Goal: Information Seeking & Learning: Learn about a topic

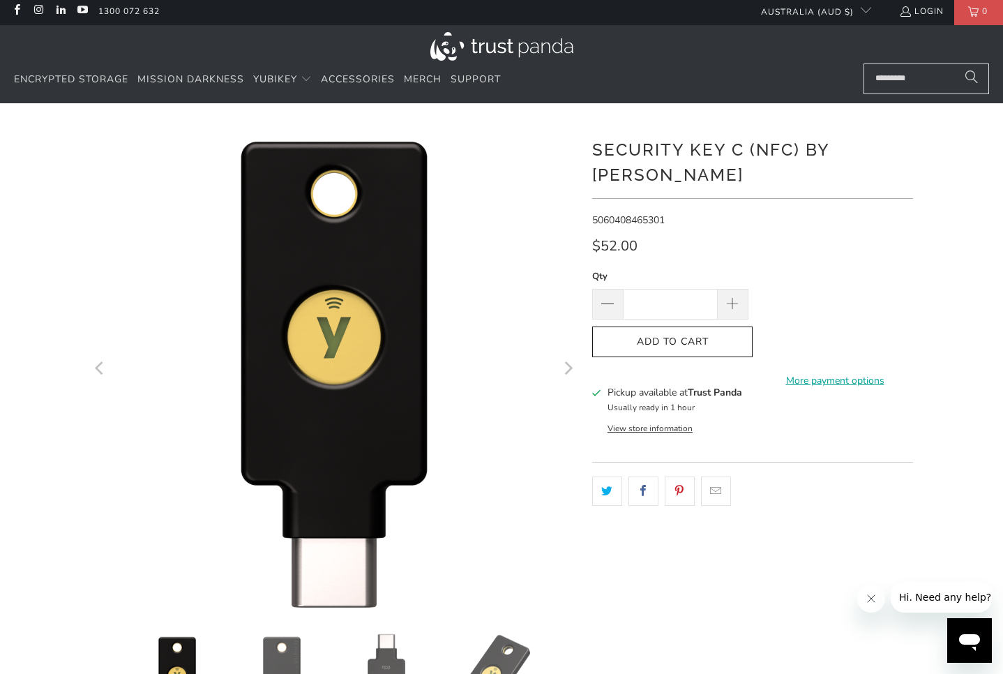
click at [563, 367] on icon "Next" at bounding box center [567, 367] width 13 height 293
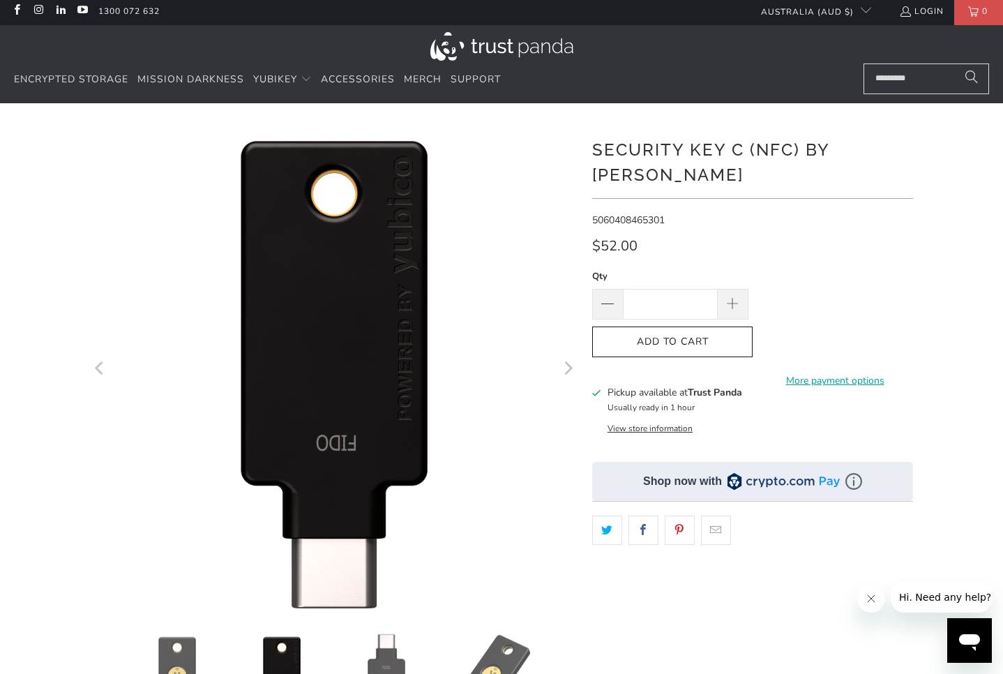
click at [563, 367] on icon "Next" at bounding box center [567, 367] width 13 height 293
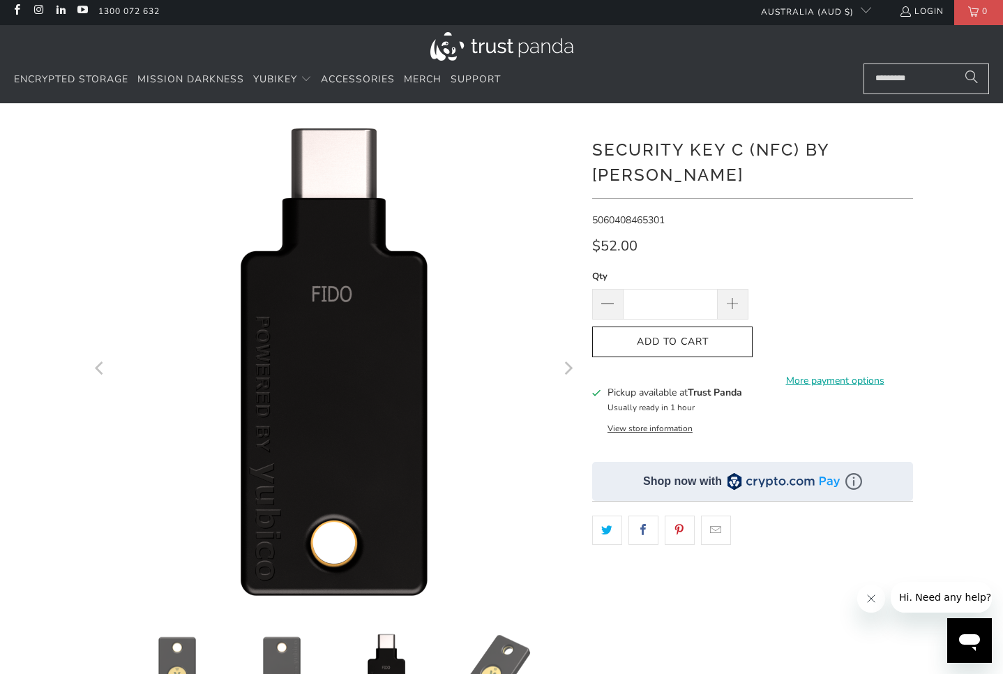
click at [563, 367] on icon "Next" at bounding box center [567, 367] width 13 height 293
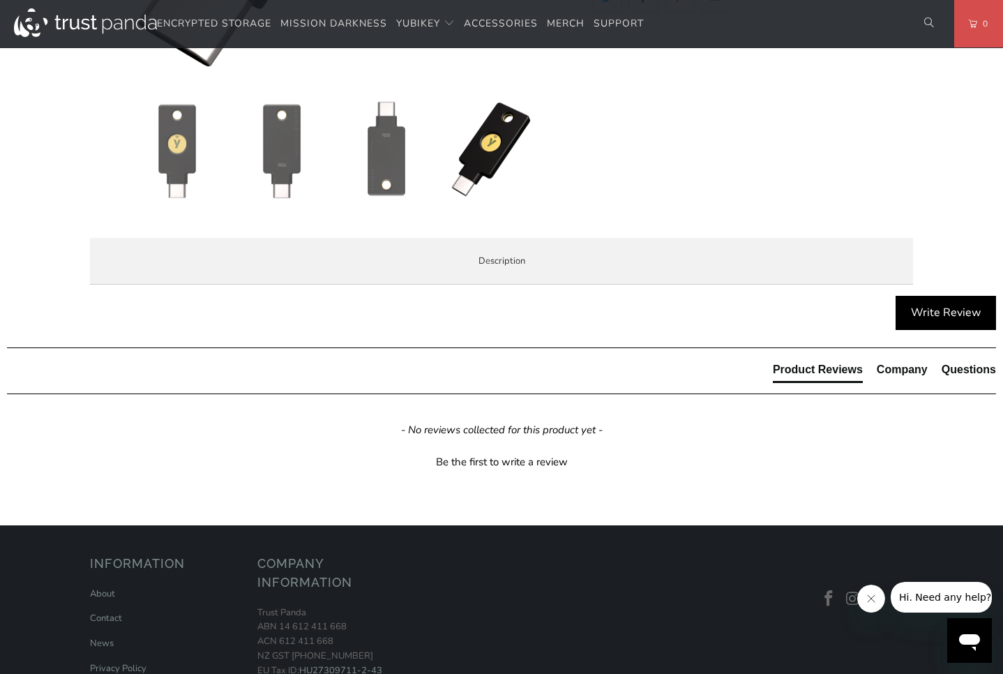
scroll to position [536, 0]
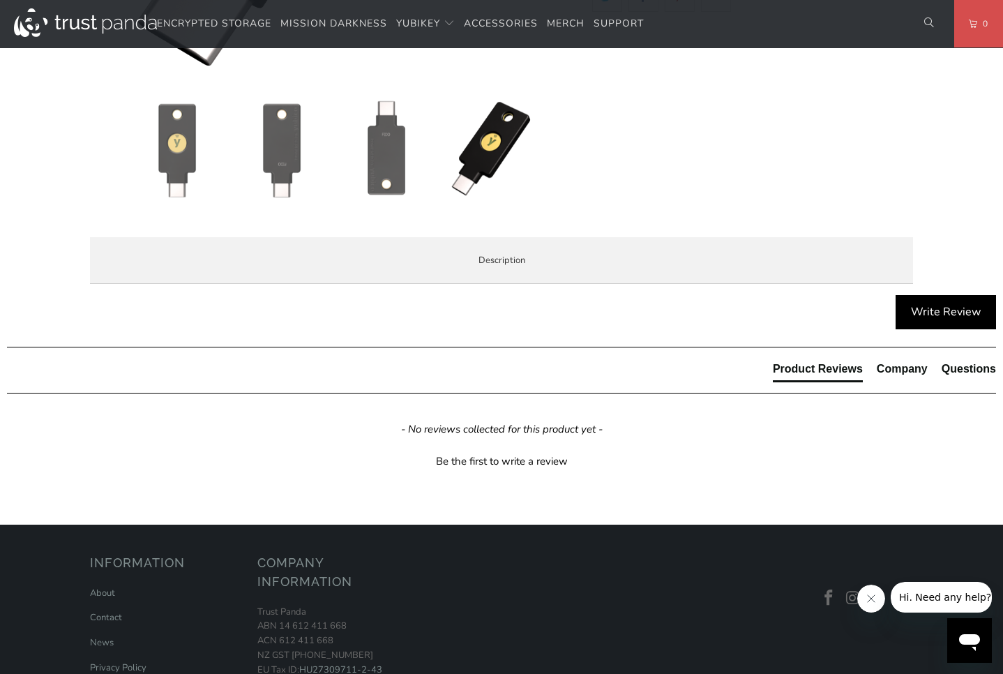
drag, startPoint x: 248, startPoint y: 348, endPoint x: 529, endPoint y: 370, distance: 281.9
click at [0, 0] on p "The Security Key C NFC by Yubico simplifies your login and secures your account…" at bounding box center [0, 0] width 0 height 0
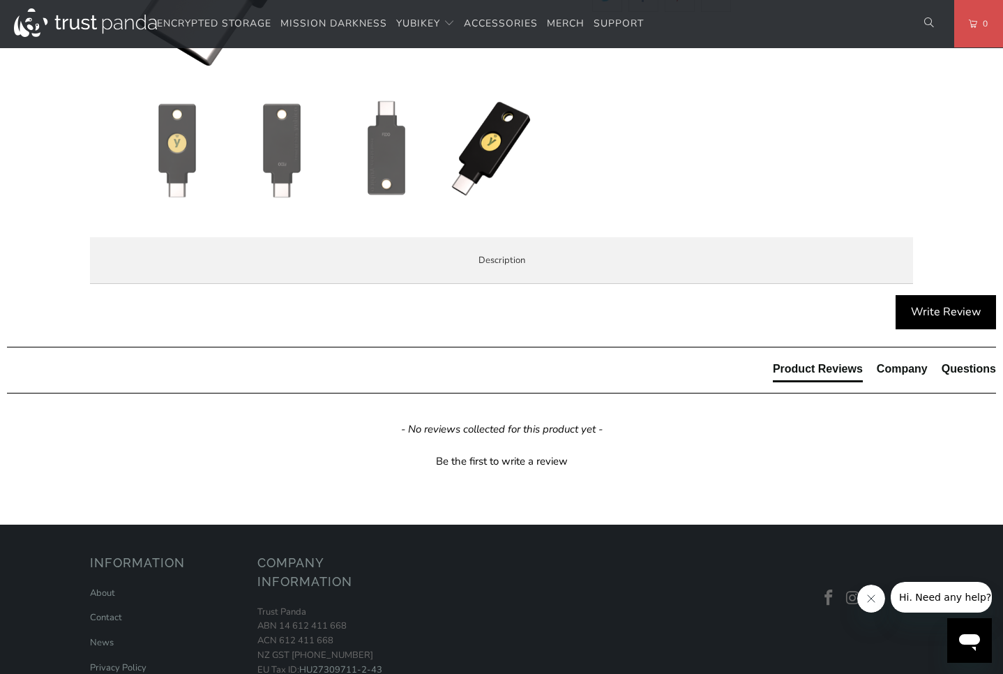
click at [0, 0] on p "The Security Key C NFC by Yubico simplifies your login and secures your account…" at bounding box center [0, 0] width 0 height 0
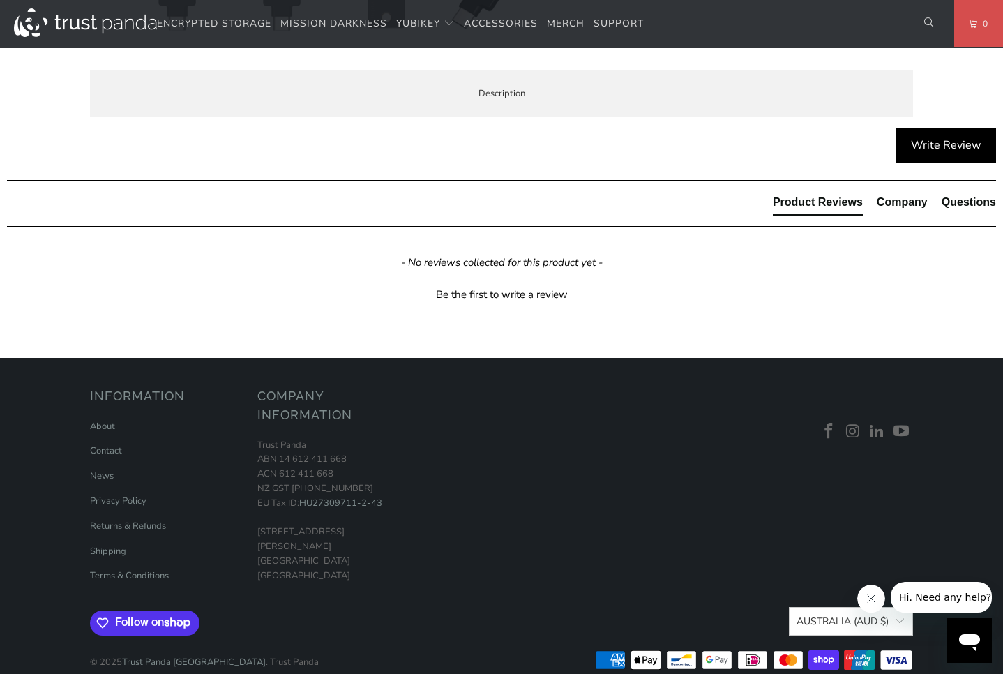
scroll to position [726, 0]
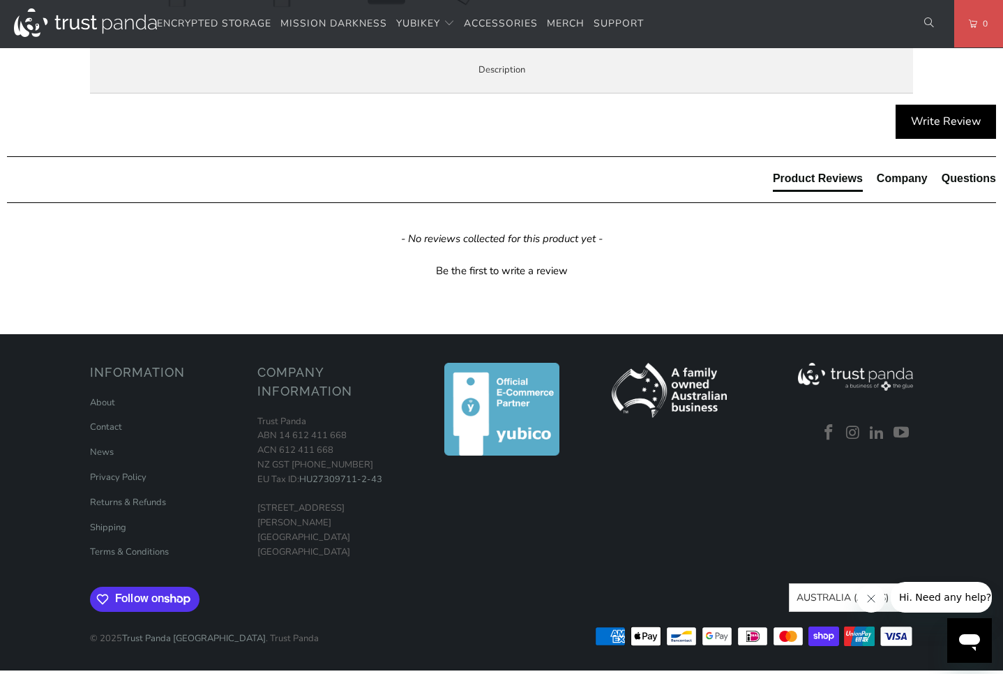
drag, startPoint x: 238, startPoint y: 502, endPoint x: 312, endPoint y: 498, distance: 74.0
click at [0, 0] on p "TAP-AND-GO - Just tap Security Key C NFC to NFC-enabled Android, Windows 10 and…" at bounding box center [0, 0] width 0 height 0
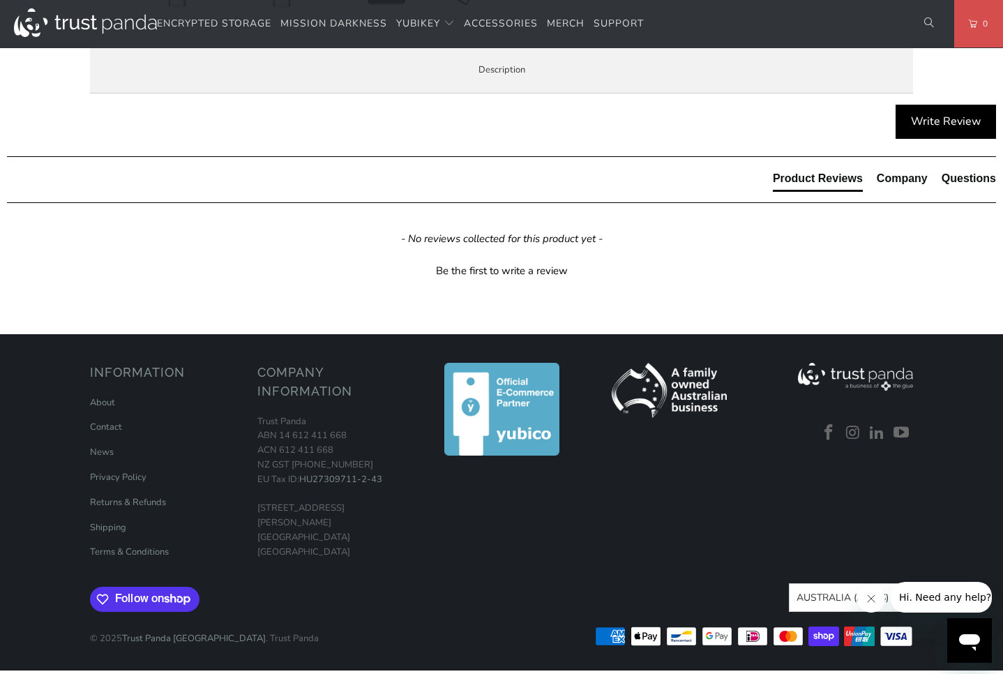
click at [0, 0] on p "TAP-AND-GO - Just tap Security Key C NFC to NFC-enabled Android, Windows 10 and…" at bounding box center [0, 0] width 0 height 0
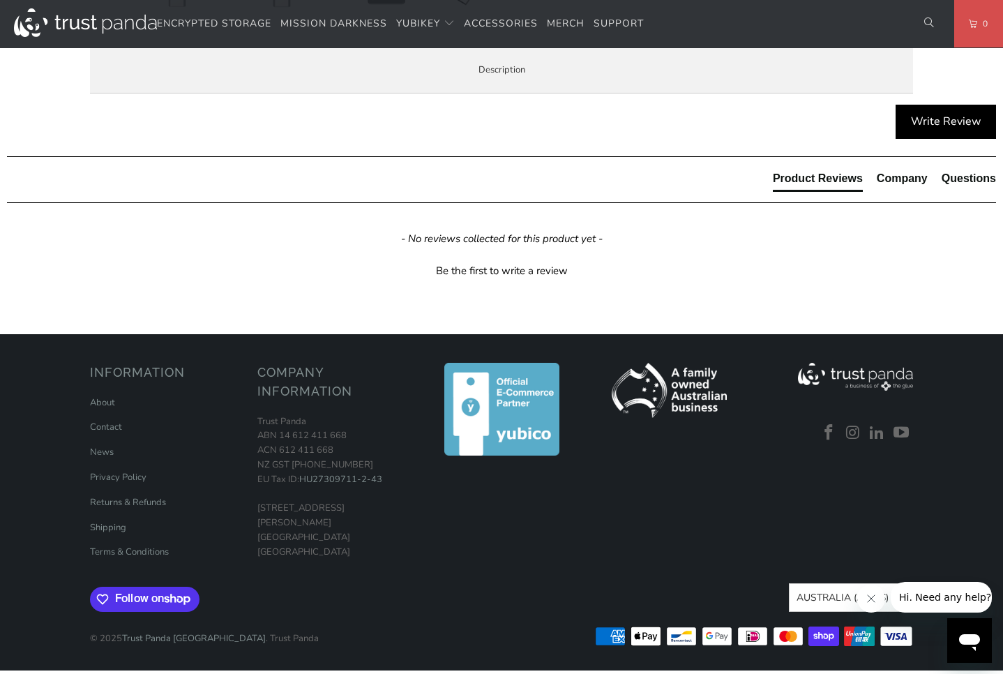
click at [0, 0] on p "TAP-AND-GO - Just tap Security Key C NFC to NFC-enabled Android, Windows 10 and…" at bounding box center [0, 0] width 0 height 0
drag, startPoint x: 141, startPoint y: 348, endPoint x: 384, endPoint y: 358, distance: 243.6
click at [0, 0] on div "The Security Key C NFC by Yubico simplifies your login and secures your account…" at bounding box center [0, 0] width 0 height 0
click at [0, 0] on p "The Security Key C NFC by [PERSON_NAME] is FIDO and FIDO2 certified. It works w…" at bounding box center [0, 0] width 0 height 0
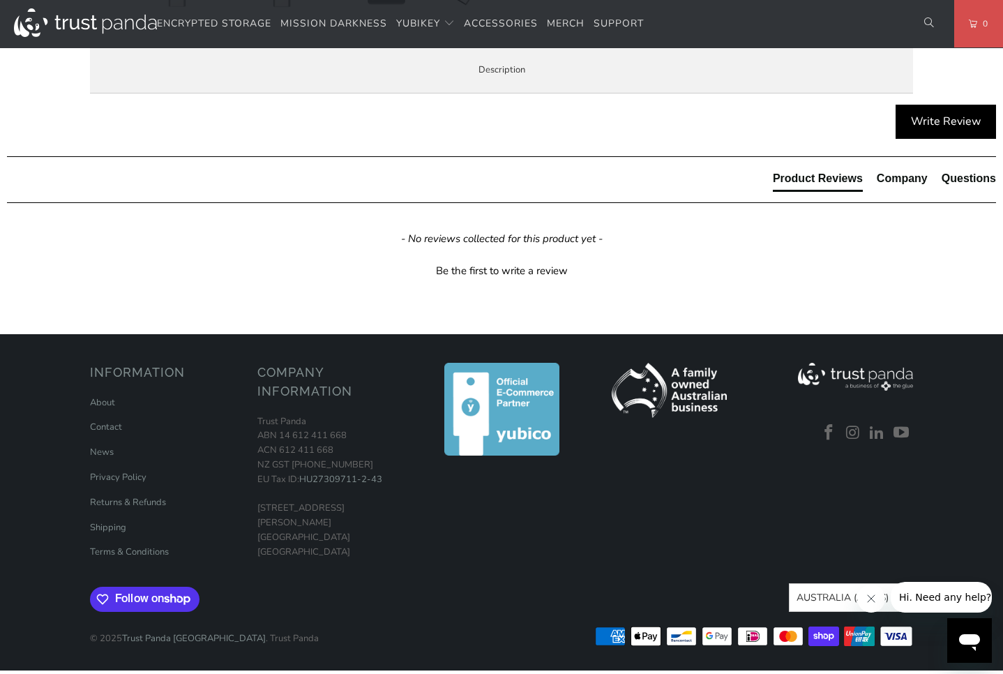
click at [0, 0] on p "The Security Key C NFC by [PERSON_NAME] is FIDO and FIDO2 certified. It works w…" at bounding box center [0, 0] width 0 height 0
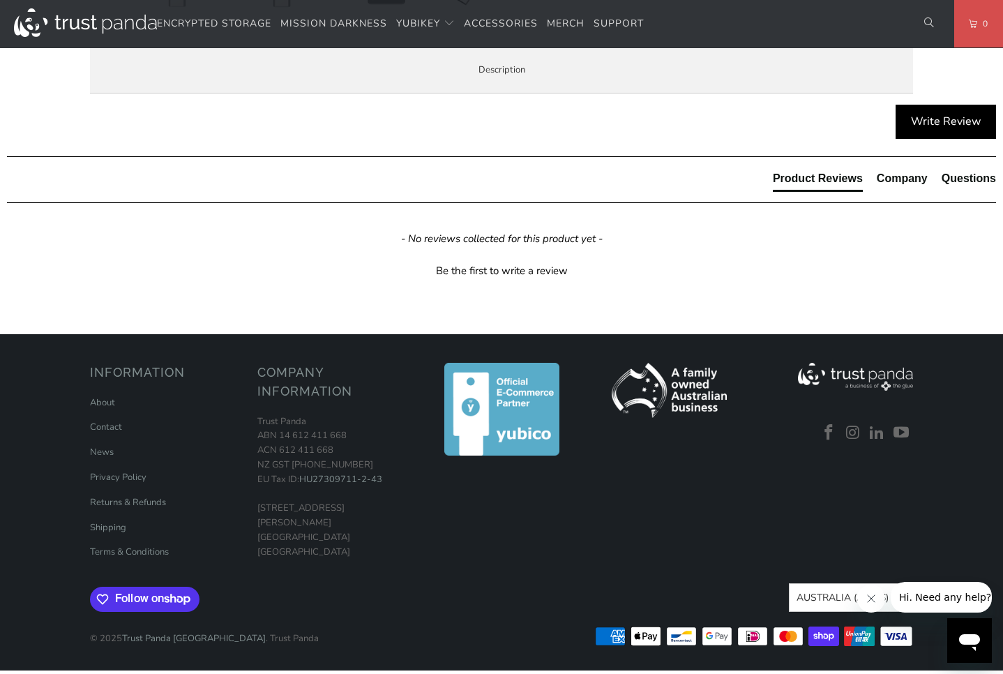
click at [0, 0] on p "The Security Key C NFC by [PERSON_NAME] is FIDO and FIDO2 certified. It works w…" at bounding box center [0, 0] width 0 height 0
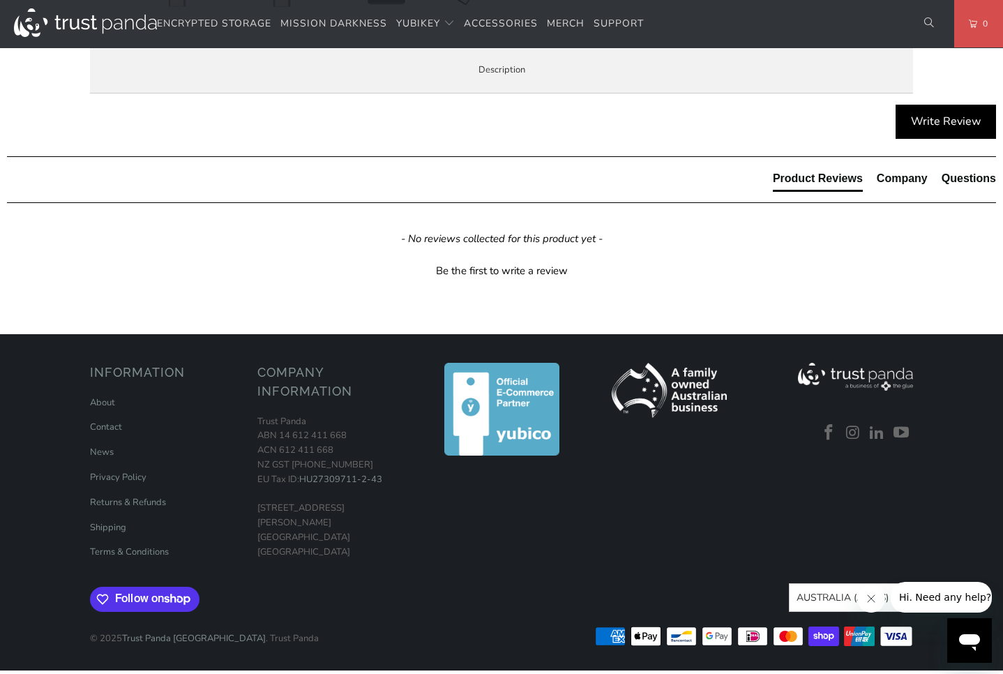
click at [0, 0] on p "The Security Key C NFC by [PERSON_NAME] is FIDO and FIDO2 certified. It works w…" at bounding box center [0, 0] width 0 height 0
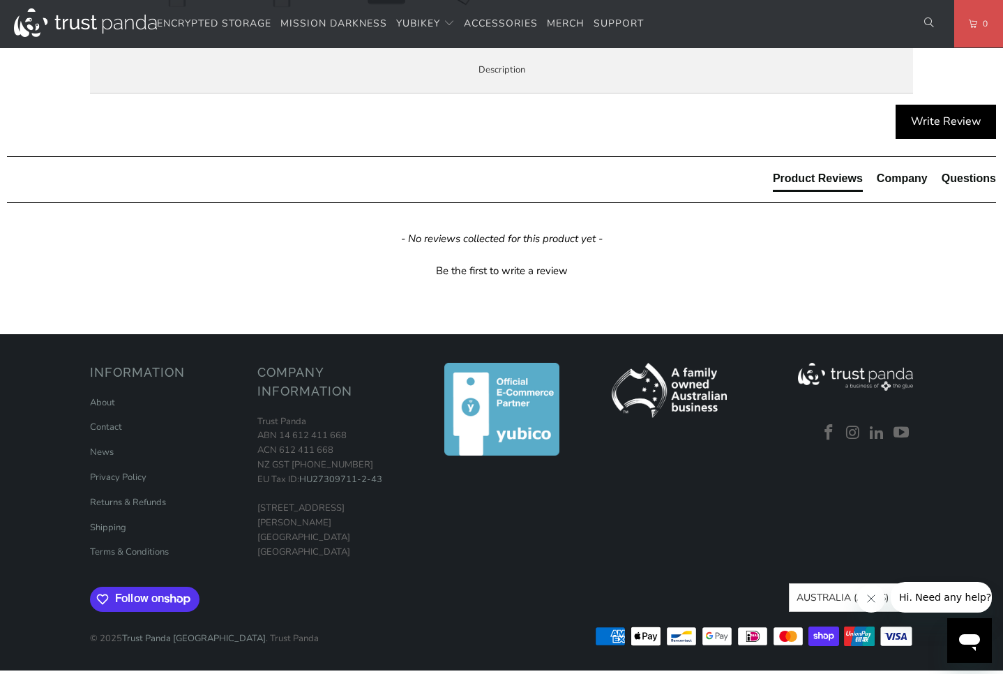
click at [0, 0] on p "The Security Key C NFC by [PERSON_NAME] is FIDO and FIDO2 certified. It works w…" at bounding box center [0, 0] width 0 height 0
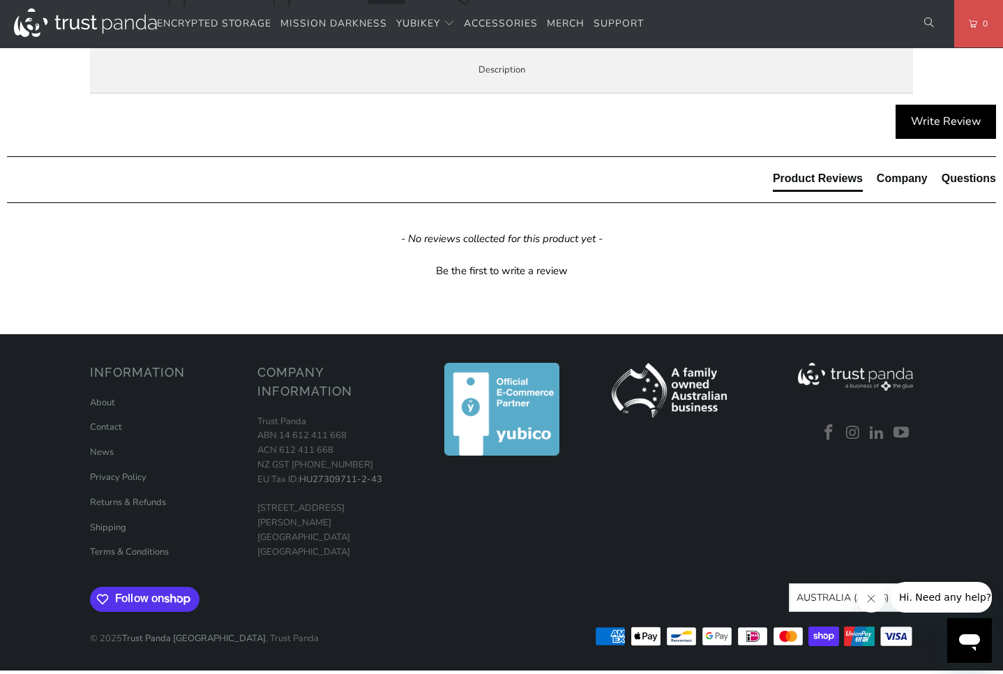
click at [0, 0] on li "Use the same asymmetric cryptography and strong security used by individuals at…" at bounding box center [0, 0] width 0 height 0
click at [0, 0] on span "Specifications" at bounding box center [0, 0] width 0 height 0
click at [0, 0] on strong "Authentication Methods" at bounding box center [0, 0] width 0 height 0
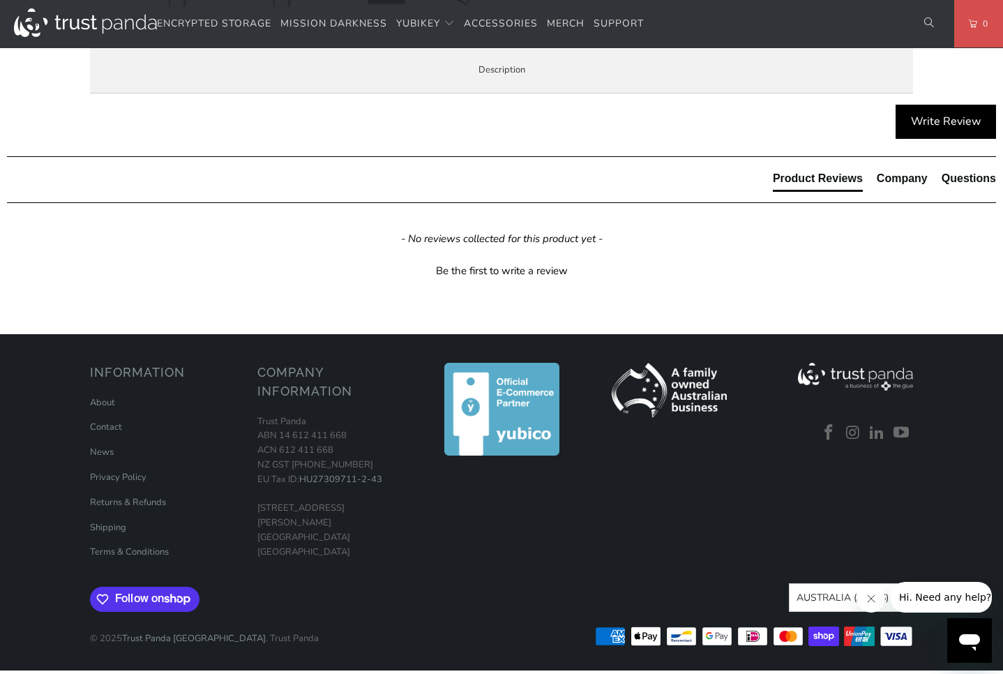
click at [0, 0] on strong "Authentication Methods" at bounding box center [0, 0] width 0 height 0
click at [0, 0] on td "Authentication Methods" at bounding box center [0, 0] width 0 height 0
click at [0, 0] on td "Identity & Access Management" at bounding box center [0, 0] width 0 height 0
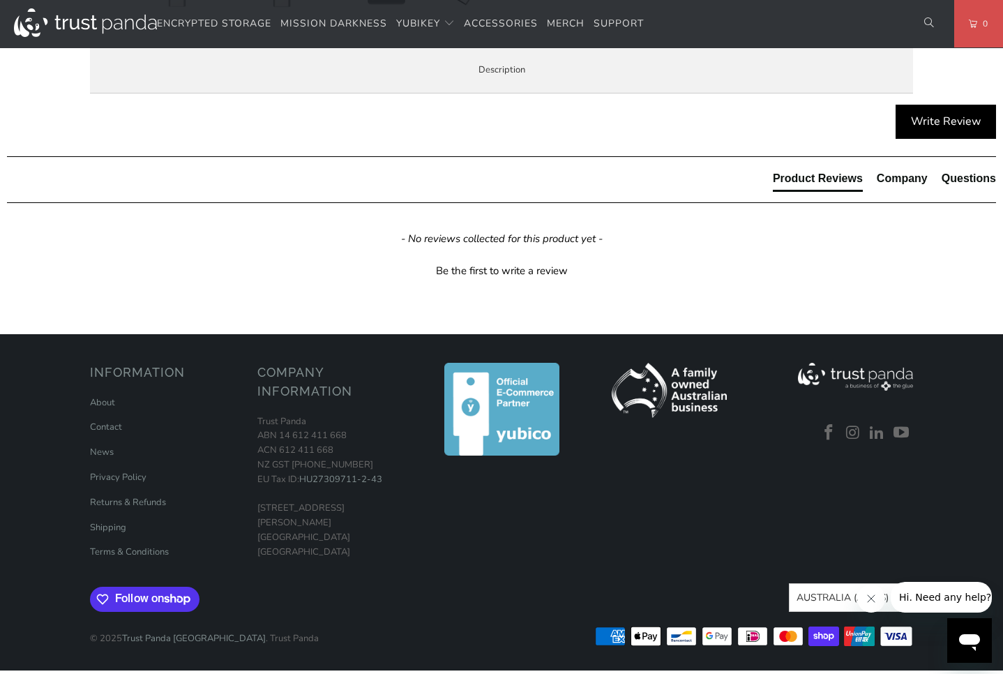
click at [0, 0] on td "Identity & Access Management" at bounding box center [0, 0] width 0 height 0
click at [0, 0] on strong "Identity & Access Management" at bounding box center [0, 0] width 0 height 0
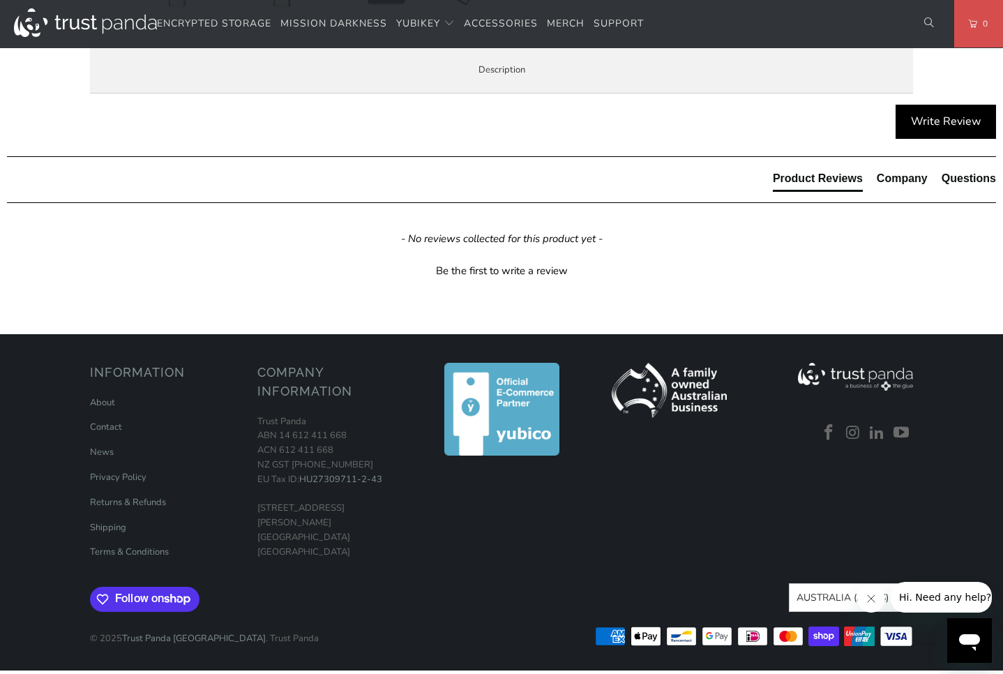
click at [0, 0] on strong "Identity & Access Management" at bounding box center [0, 0] width 0 height 0
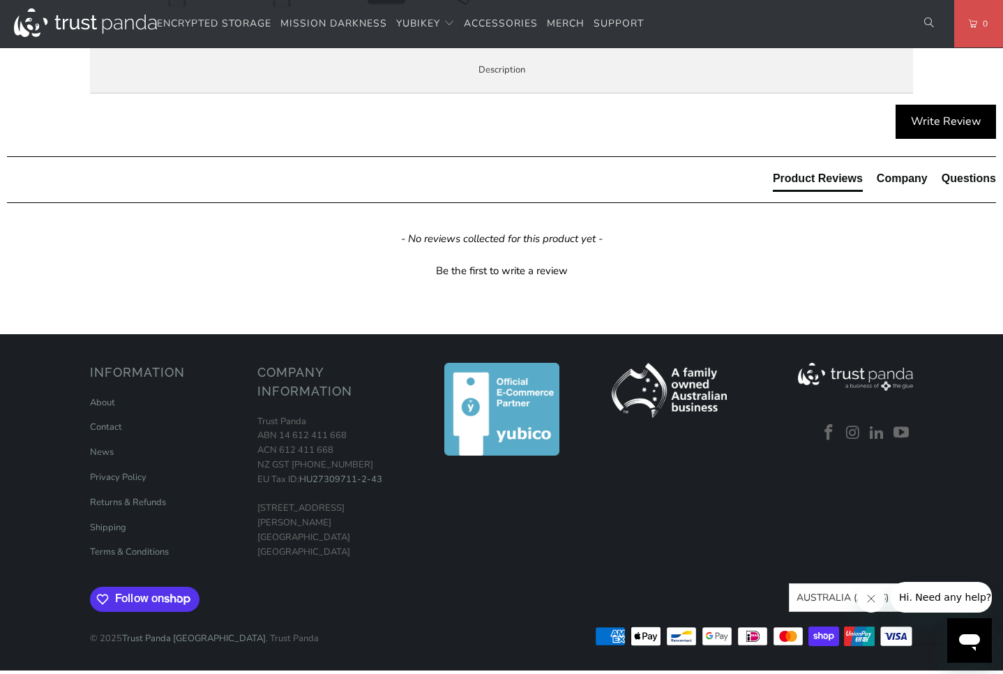
click at [0, 0] on strong "Identity & Access Management" at bounding box center [0, 0] width 0 height 0
click at [0, 0] on td "Productivity & Communication" at bounding box center [0, 0] width 0 height 0
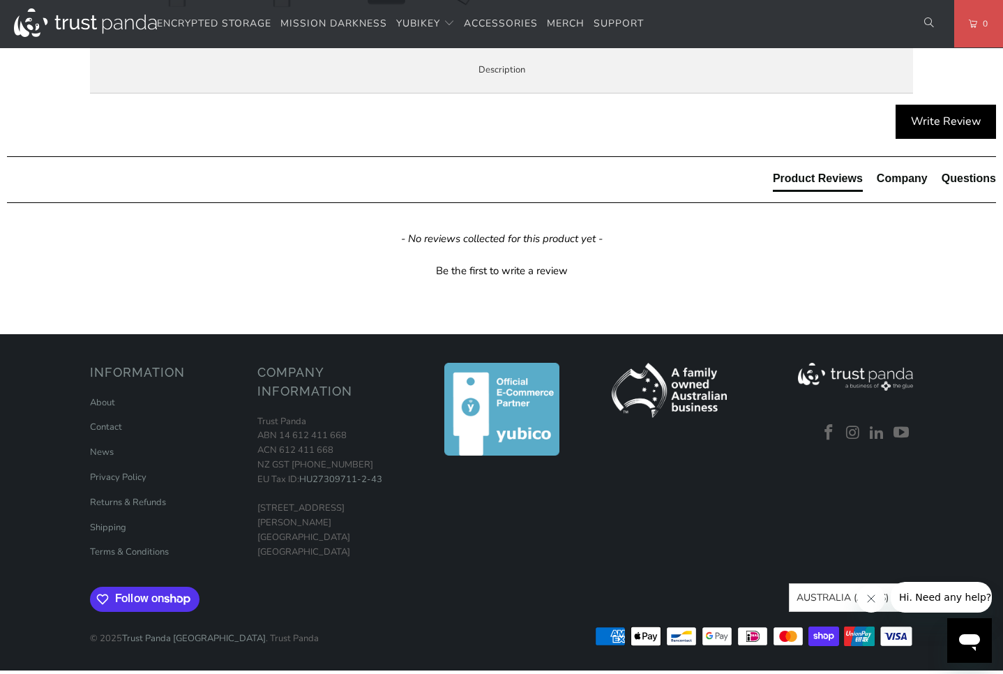
click at [0, 0] on strong "Productivity & Communication" at bounding box center [0, 0] width 0 height 0
click at [0, 0] on td "Banking" at bounding box center [0, 0] width 0 height 0
click at [0, 0] on td "Crypto Exchanges" at bounding box center [0, 0] width 0 height 0
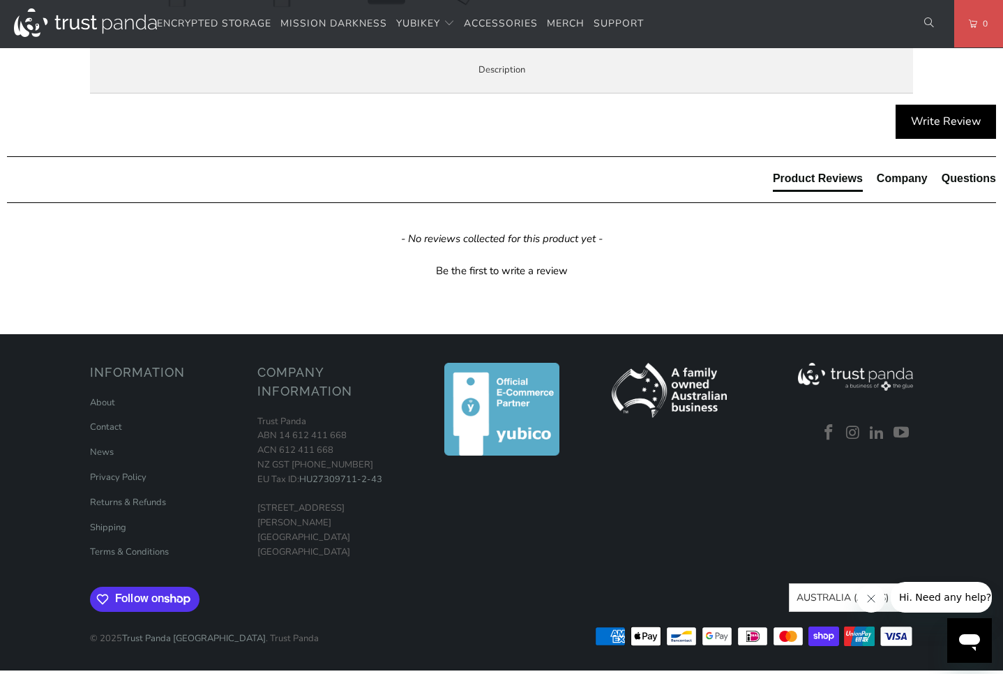
click at [0, 0] on td "Crypto Exchanges" at bounding box center [0, 0] width 0 height 0
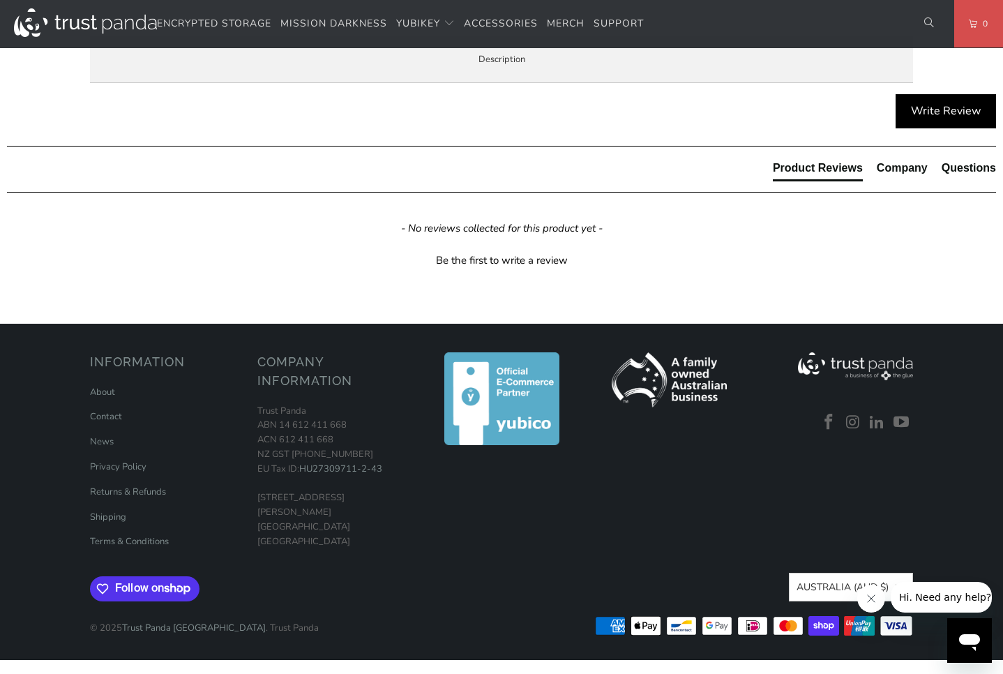
scroll to position [698, 0]
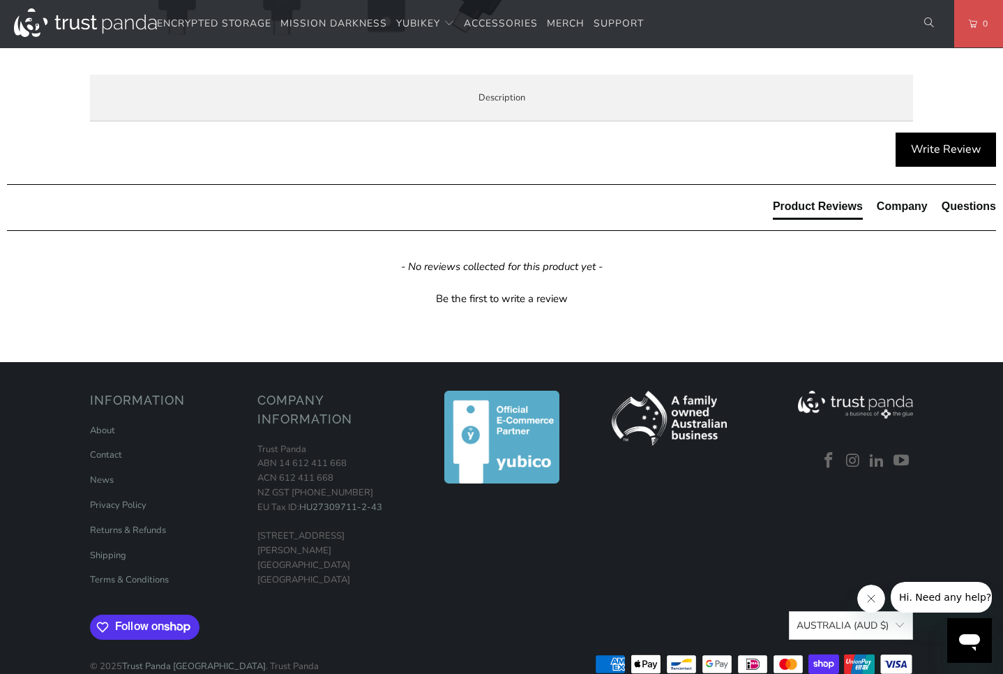
click at [0, 0] on div "YubiKeys are made in [GEOGRAPHIC_DATA] and [GEOGRAPHIC_DATA] ([GEOGRAPHIC_DATA]…" at bounding box center [0, 0] width 0 height 0
click at [0, 0] on span "Enterprise and Government" at bounding box center [0, 0] width 0 height 0
click at [0, 0] on span "Specifications" at bounding box center [0, 0] width 0 height 0
click at [0, 0] on span "Overview" at bounding box center [0, 0] width 0 height 0
drag, startPoint x: 181, startPoint y: 301, endPoint x: 199, endPoint y: 304, distance: 19.0
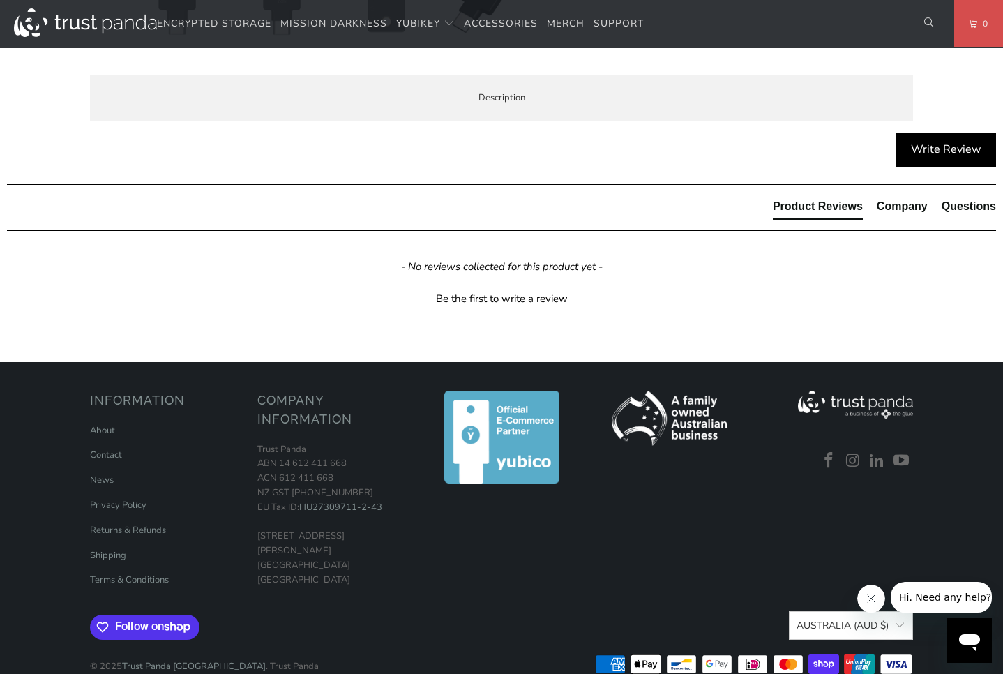
click at [0, 0] on li "Register easily with hundreds of services. Once registered, each service will s…" at bounding box center [0, 0] width 0 height 0
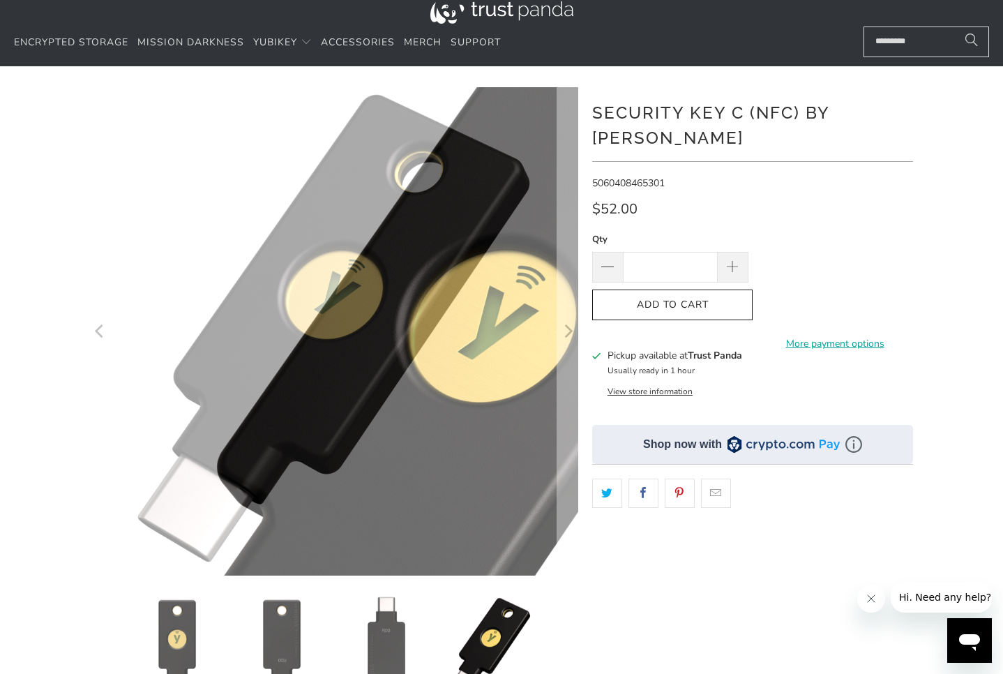
scroll to position [0, 0]
